Goal: Use online tool/utility: Utilize a website feature to perform a specific function

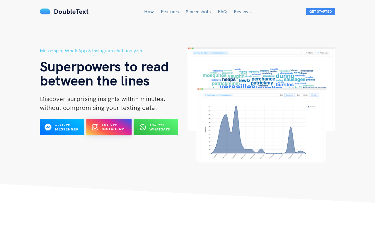
click at [104, 123] on span "Analyze Instagram" at bounding box center [113, 127] width 23 height 9
